Goal: Navigation & Orientation: Find specific page/section

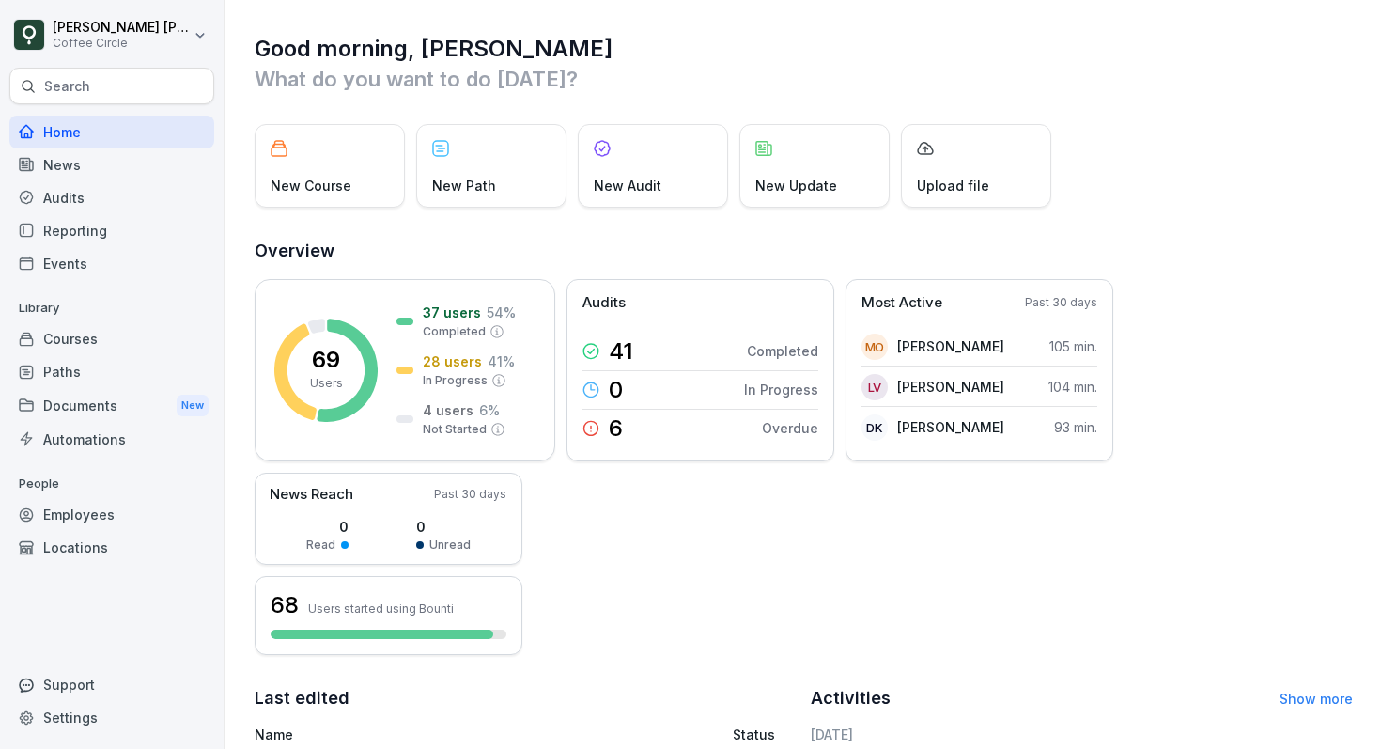
click at [94, 96] on div "Search" at bounding box center [111, 86] width 205 height 37
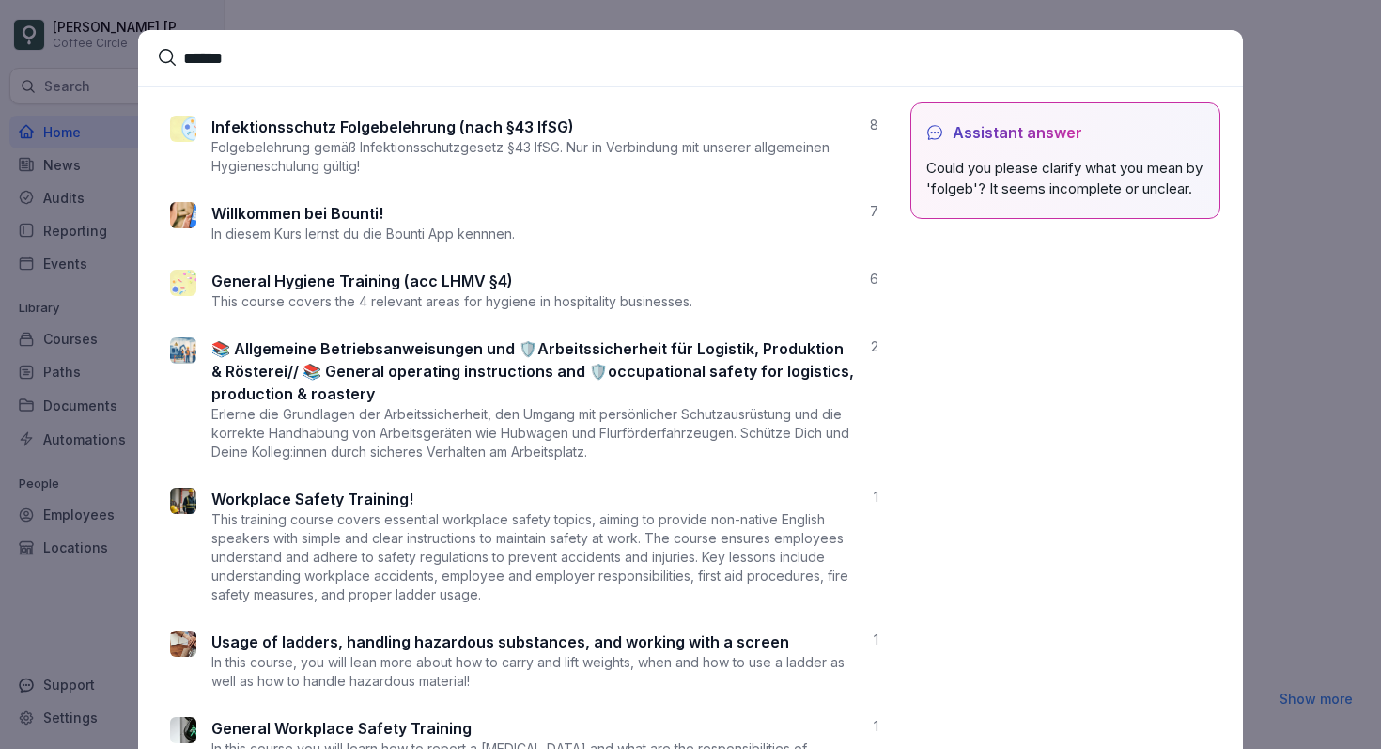
type input "******"
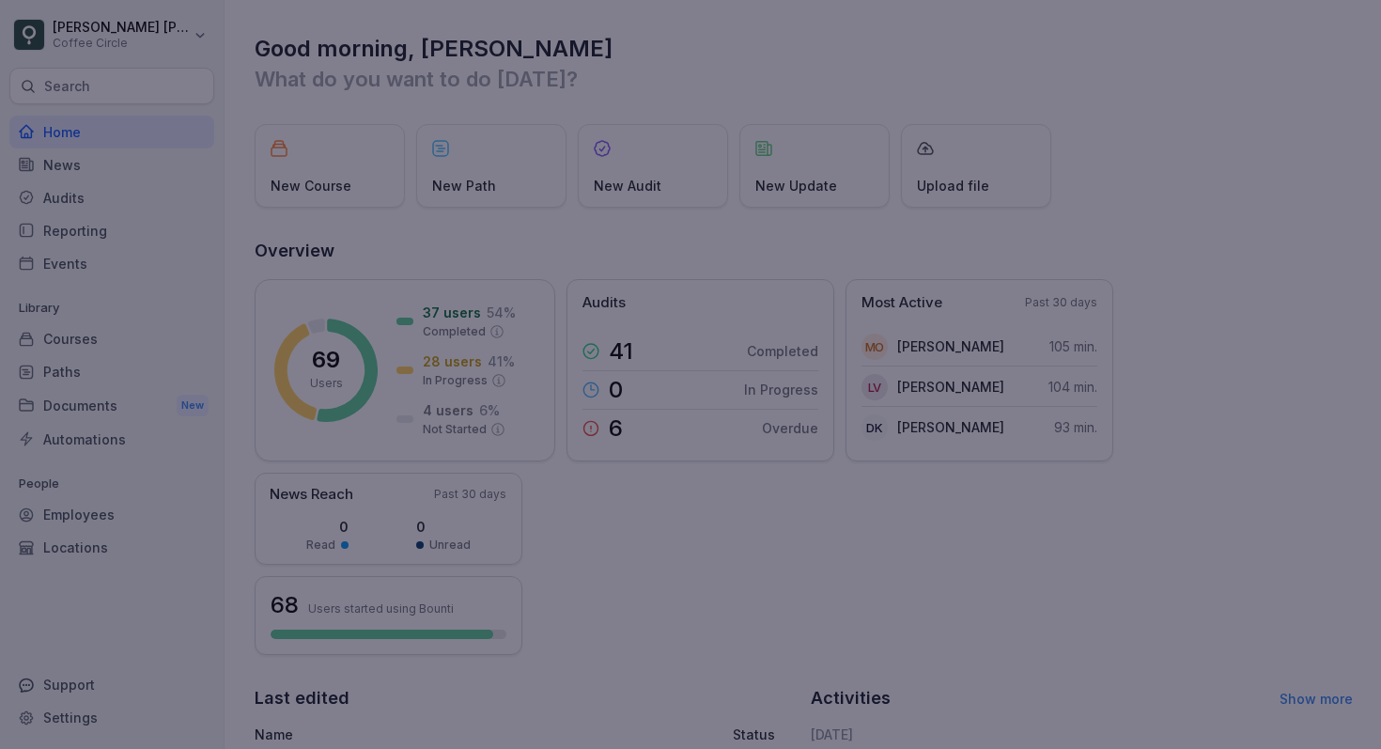
click at [1288, 333] on div at bounding box center [690, 374] width 1381 height 749
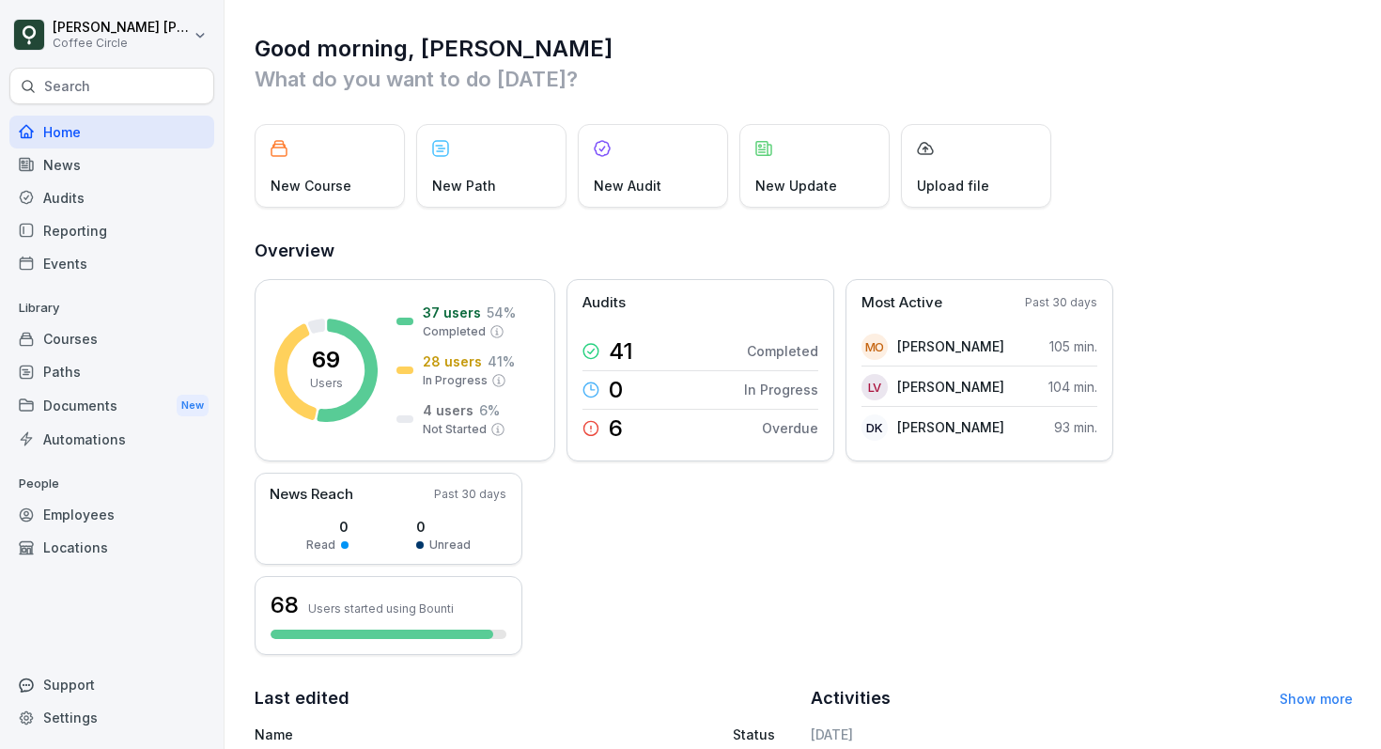
click at [66, 377] on div "Paths" at bounding box center [111, 371] width 205 height 33
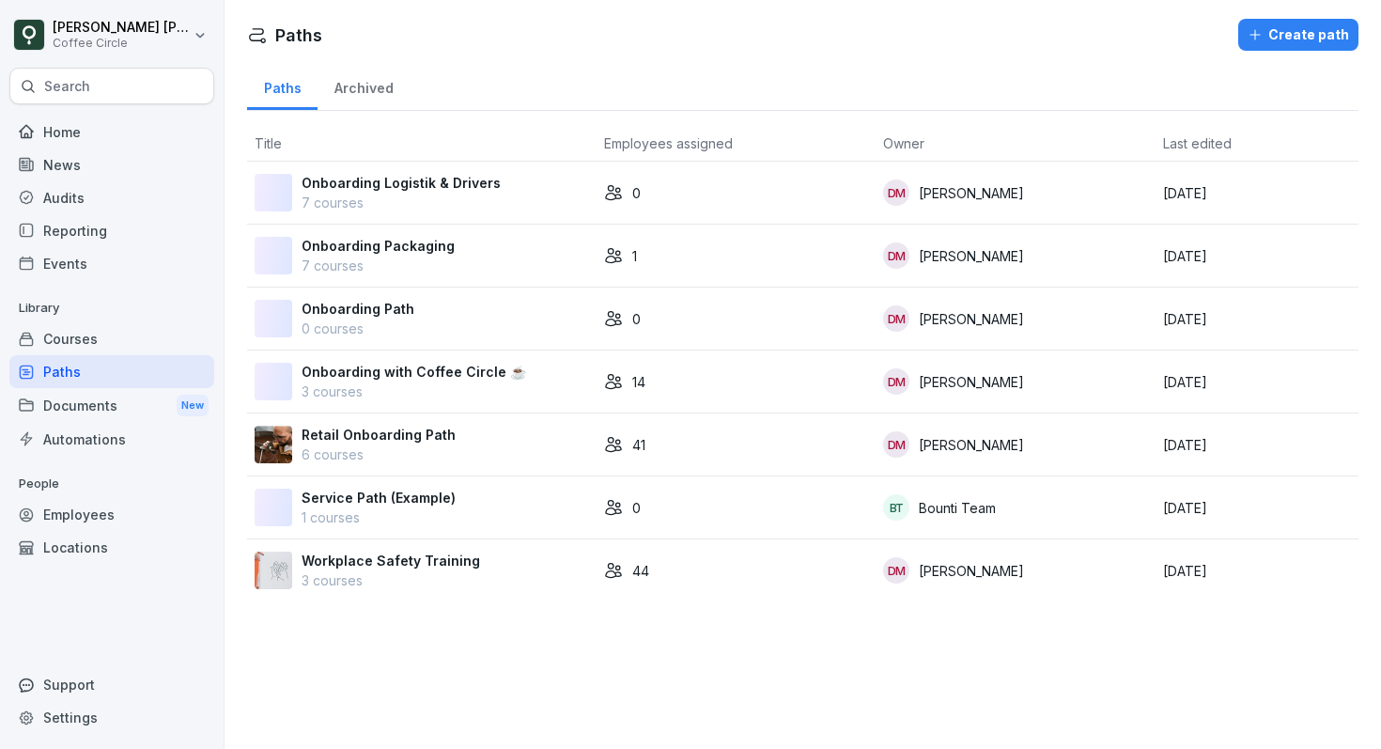
click at [428, 589] on p "3 courses" at bounding box center [391, 580] width 179 height 20
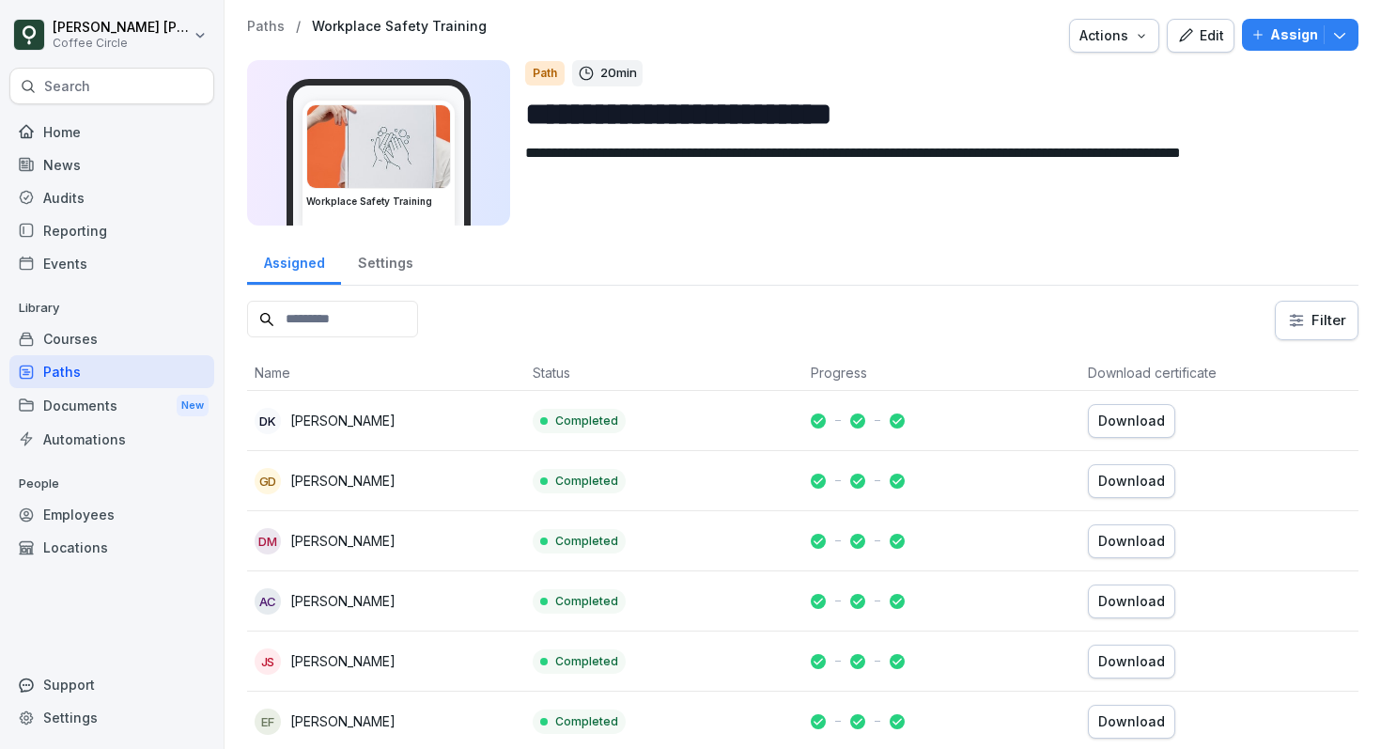
click at [66, 331] on div "Courses" at bounding box center [111, 338] width 205 height 33
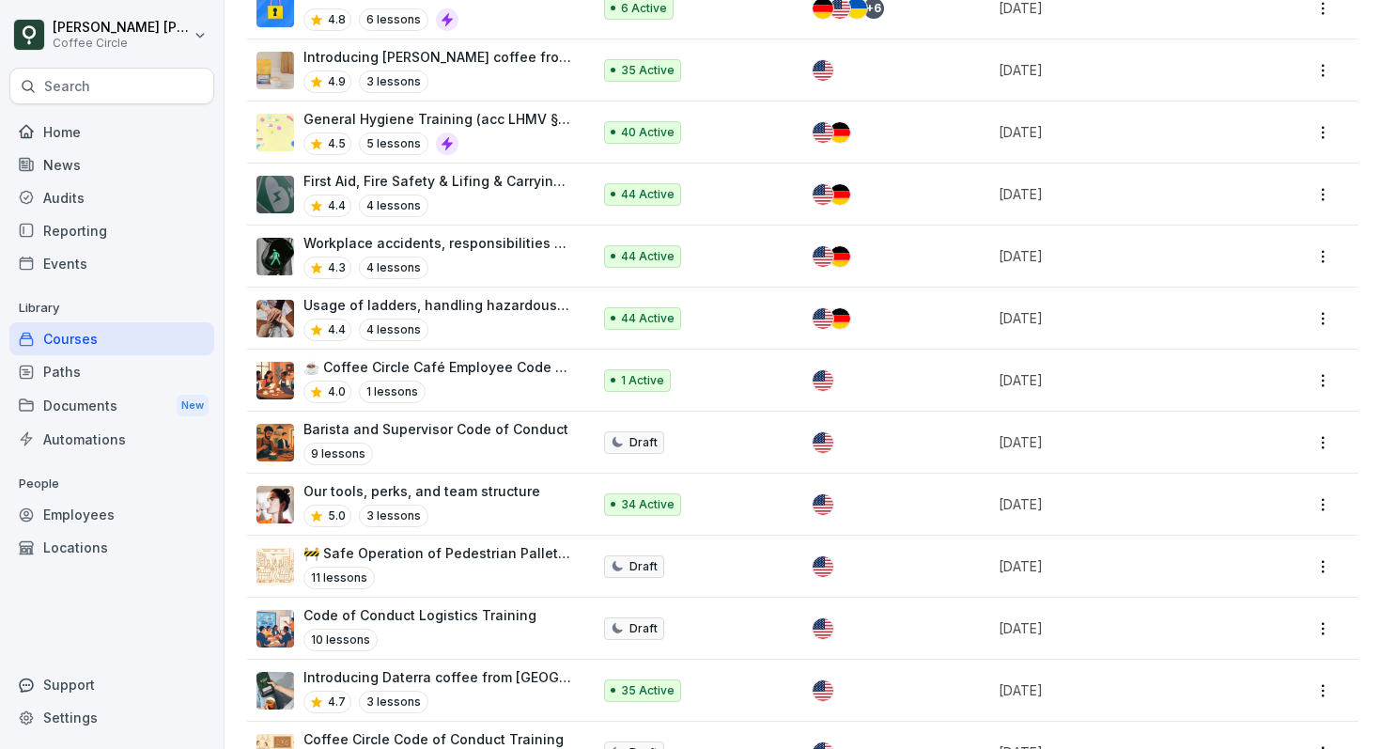
scroll to position [2049, 0]
click at [491, 132] on div "4.5 5 lessons" at bounding box center [437, 143] width 269 height 23
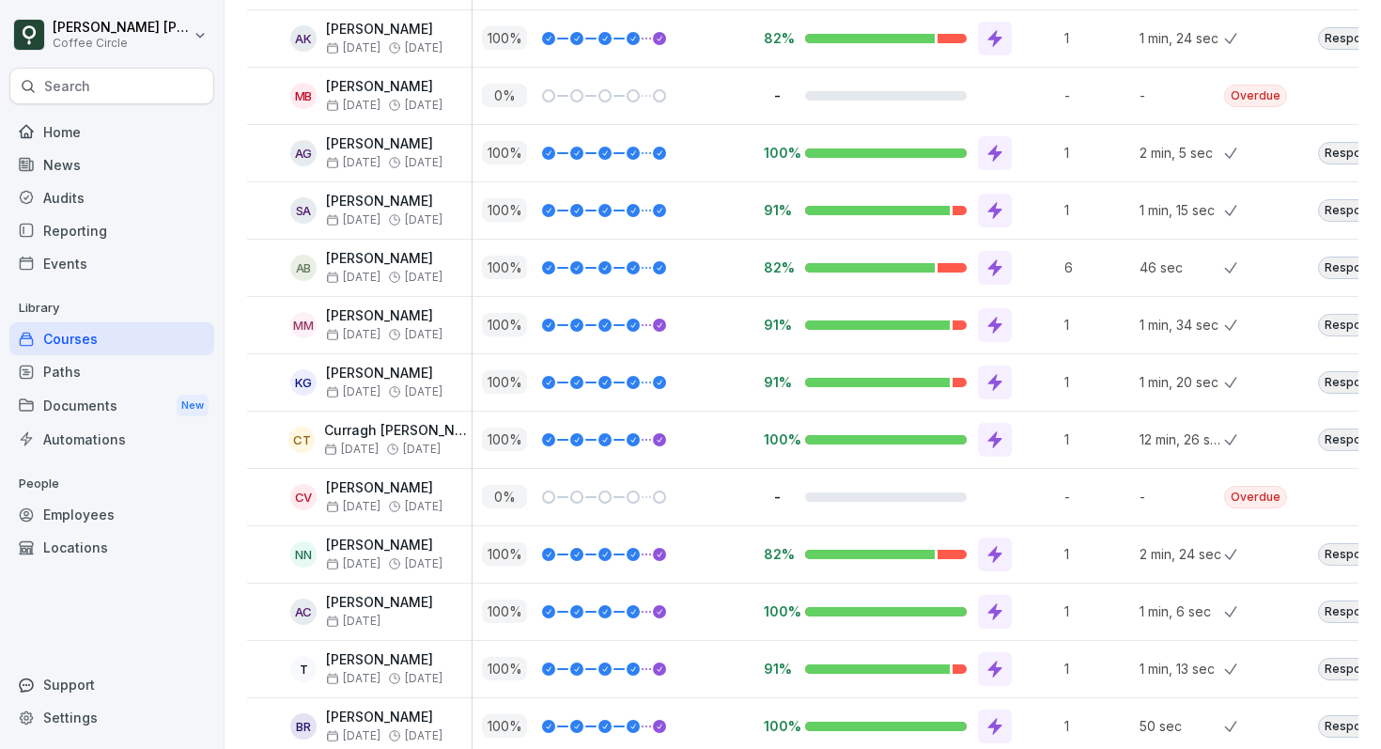
scroll to position [289, 0]
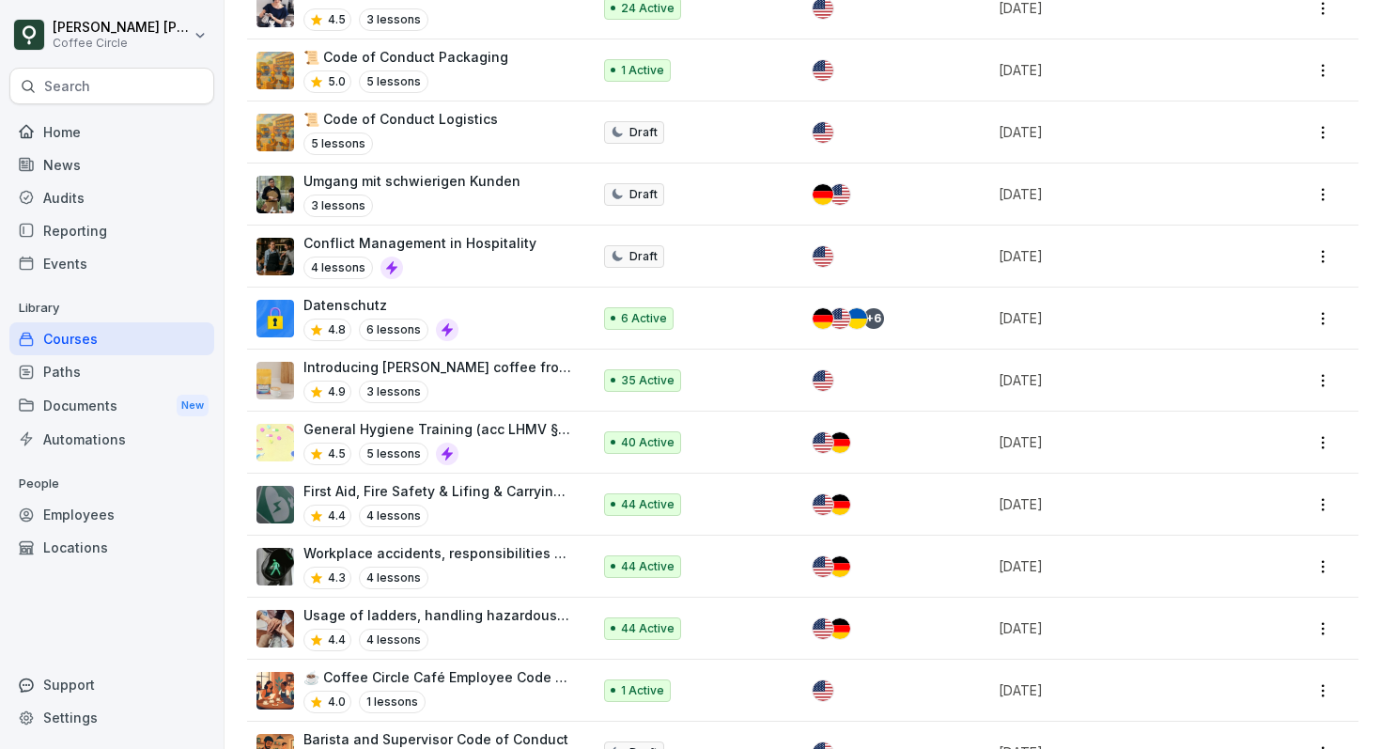
scroll to position [1864, 0]
